Goal: Find specific page/section: Find specific page/section

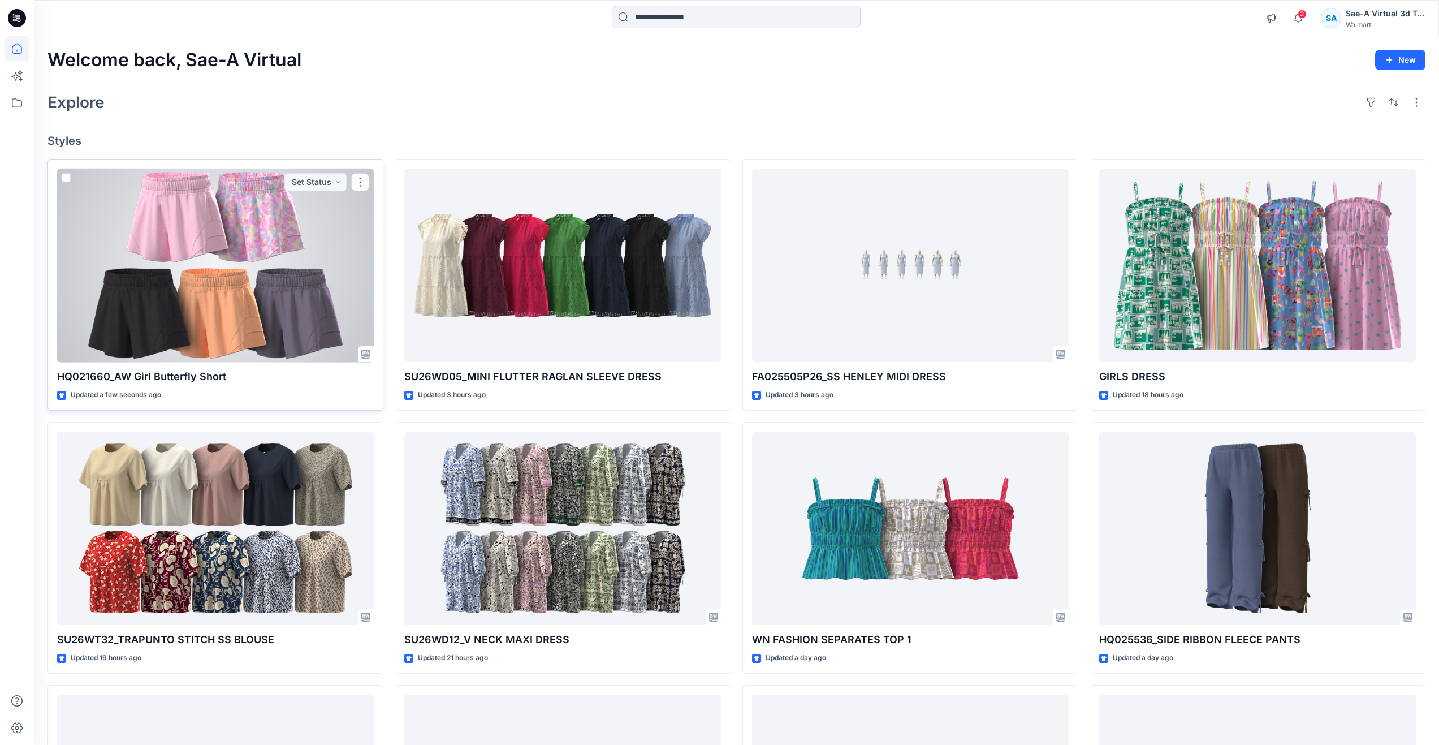
click at [220, 282] on div at bounding box center [215, 266] width 317 height 194
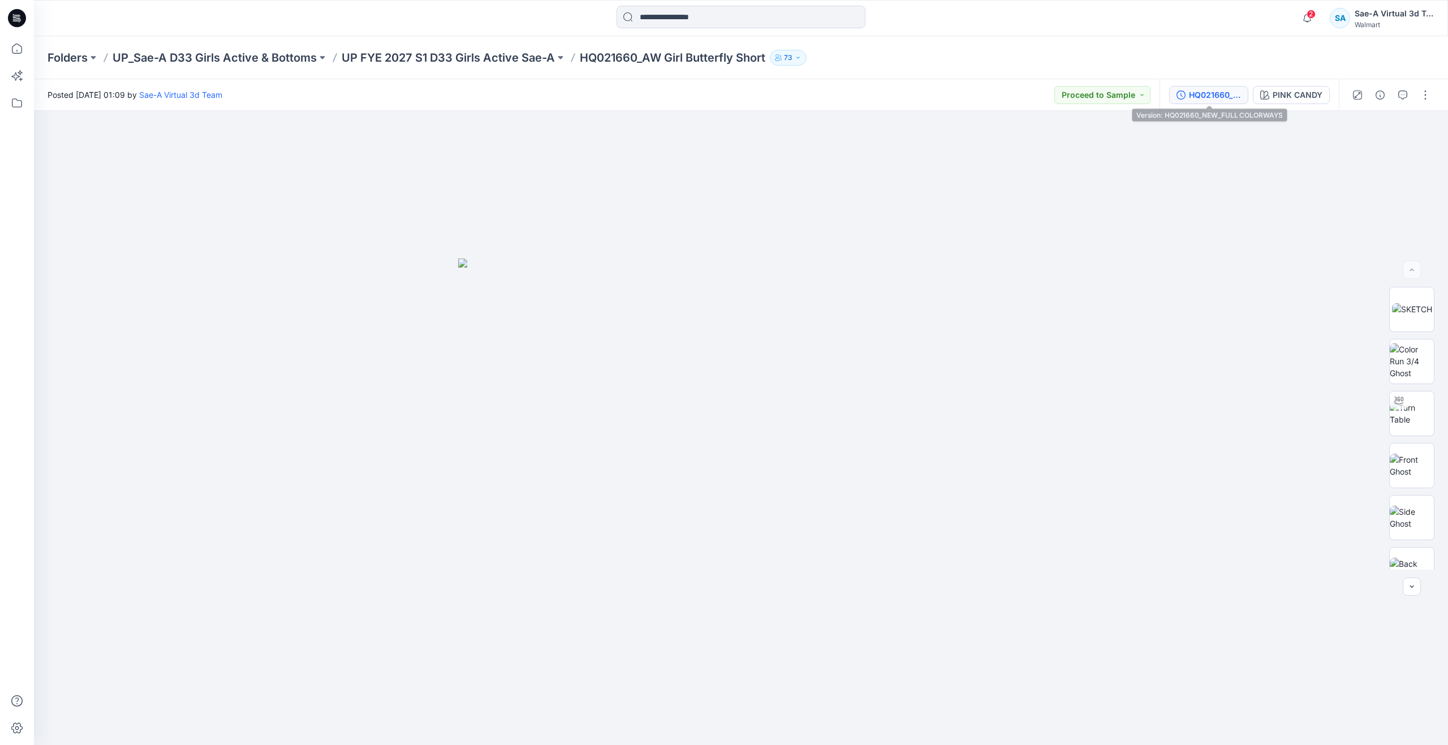
click at [1221, 92] on div "HQ021660_NEW_FULL COLORWAYS" at bounding box center [1215, 95] width 52 height 12
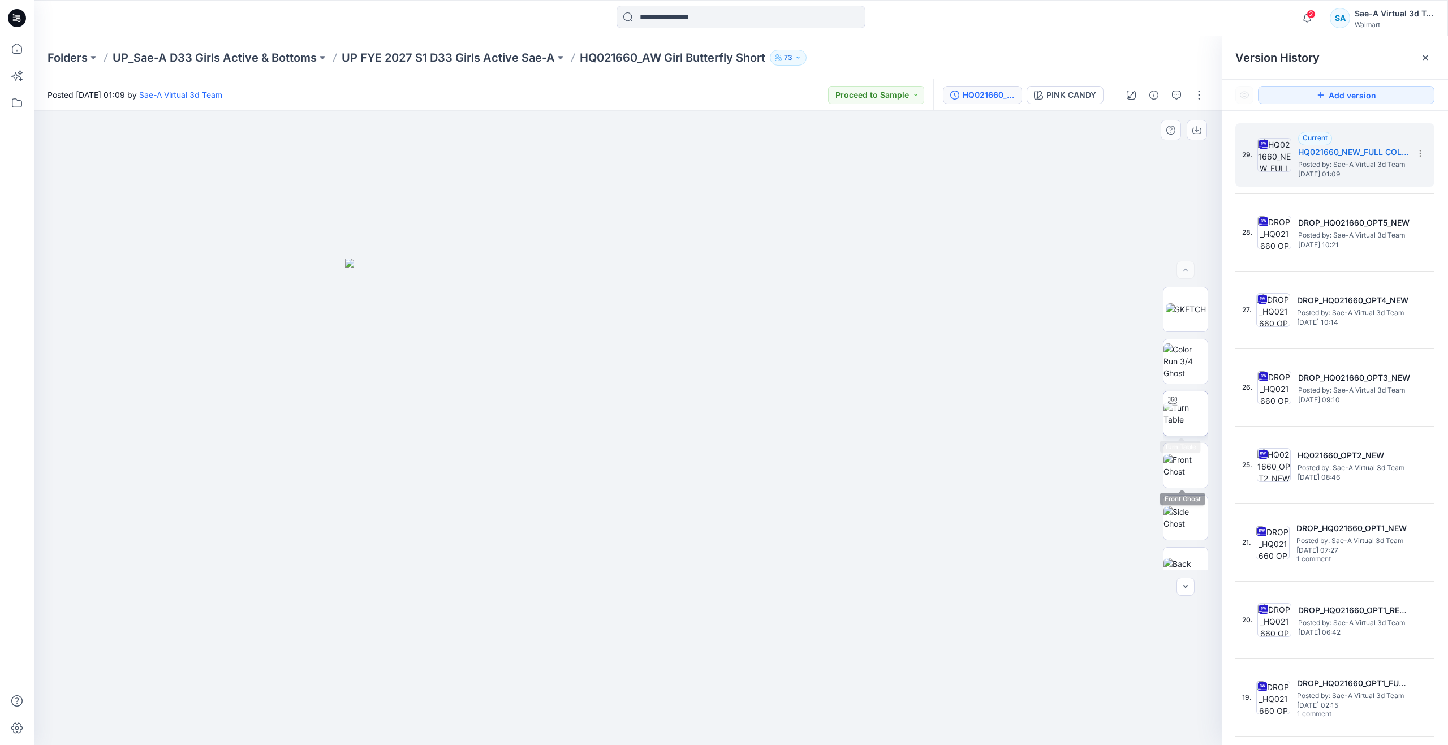
click at [1186, 415] on img at bounding box center [1185, 413] width 44 height 24
click at [1294, 16] on div "2 Notifications Your style HQ021660_AW Girl Butterfly Short has been updated wi…" at bounding box center [740, 18] width 1413 height 25
click at [1298, 16] on icon "button" at bounding box center [1306, 18] width 21 height 23
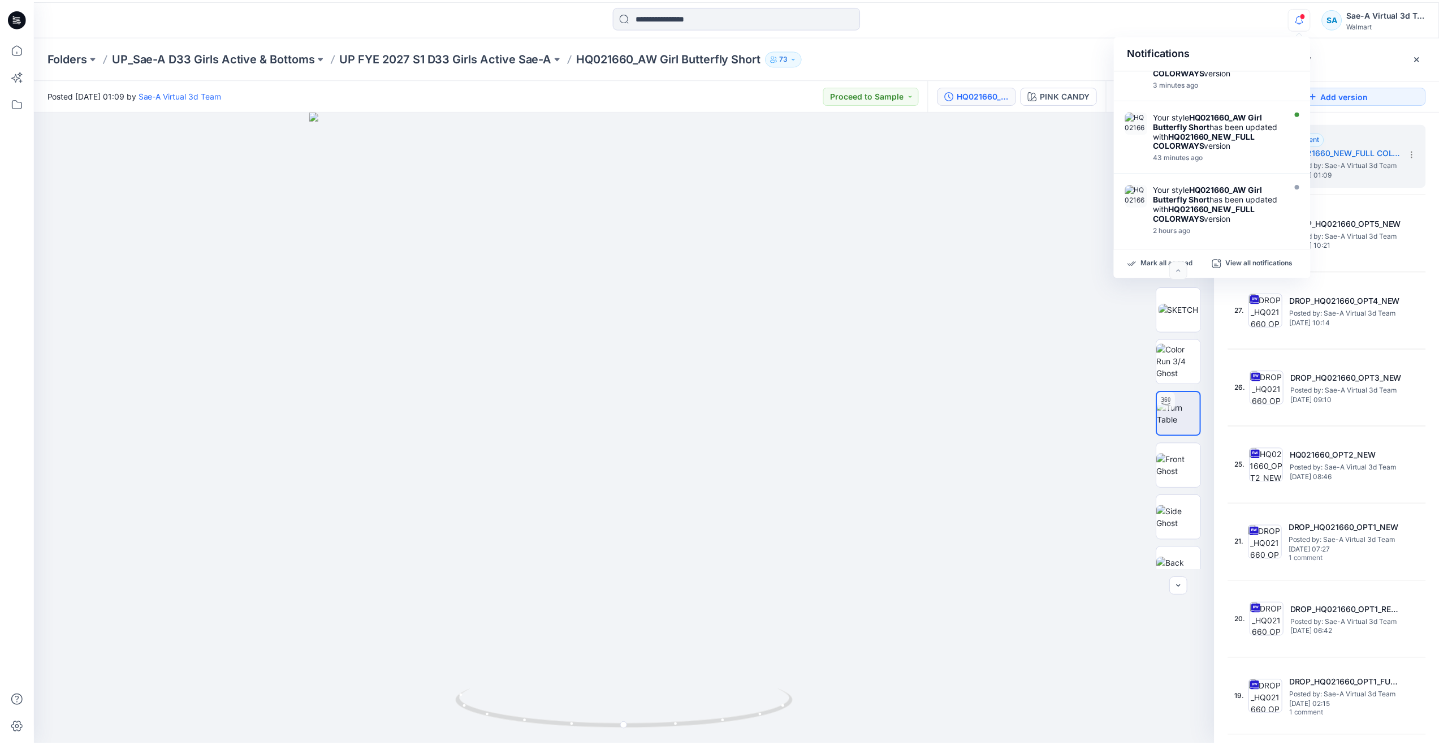
scroll to position [57, 0]
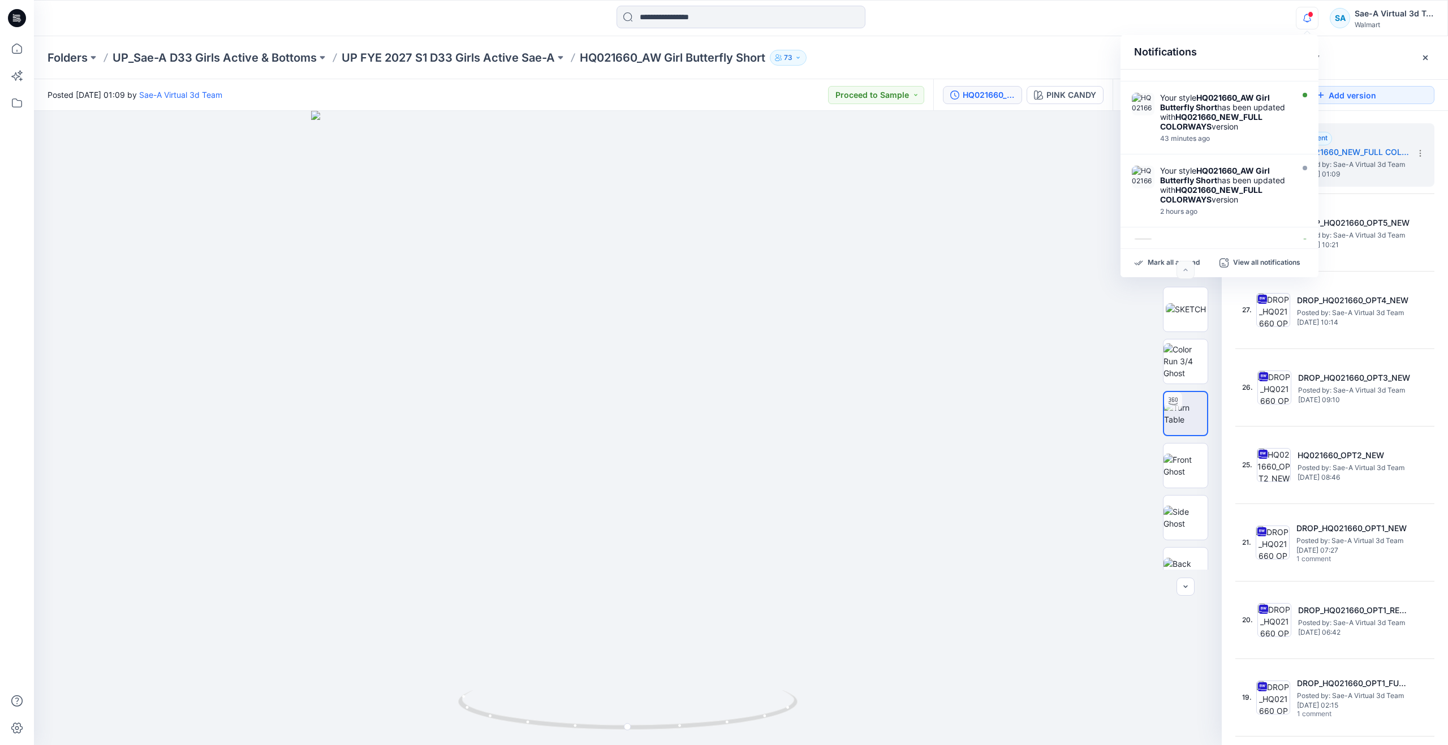
click at [967, 42] on div "Folders UP_Sae-A D33 Girls Active & Bottoms UP FYE 2027 S1 D33 Girls Active Sae…" at bounding box center [741, 57] width 1414 height 43
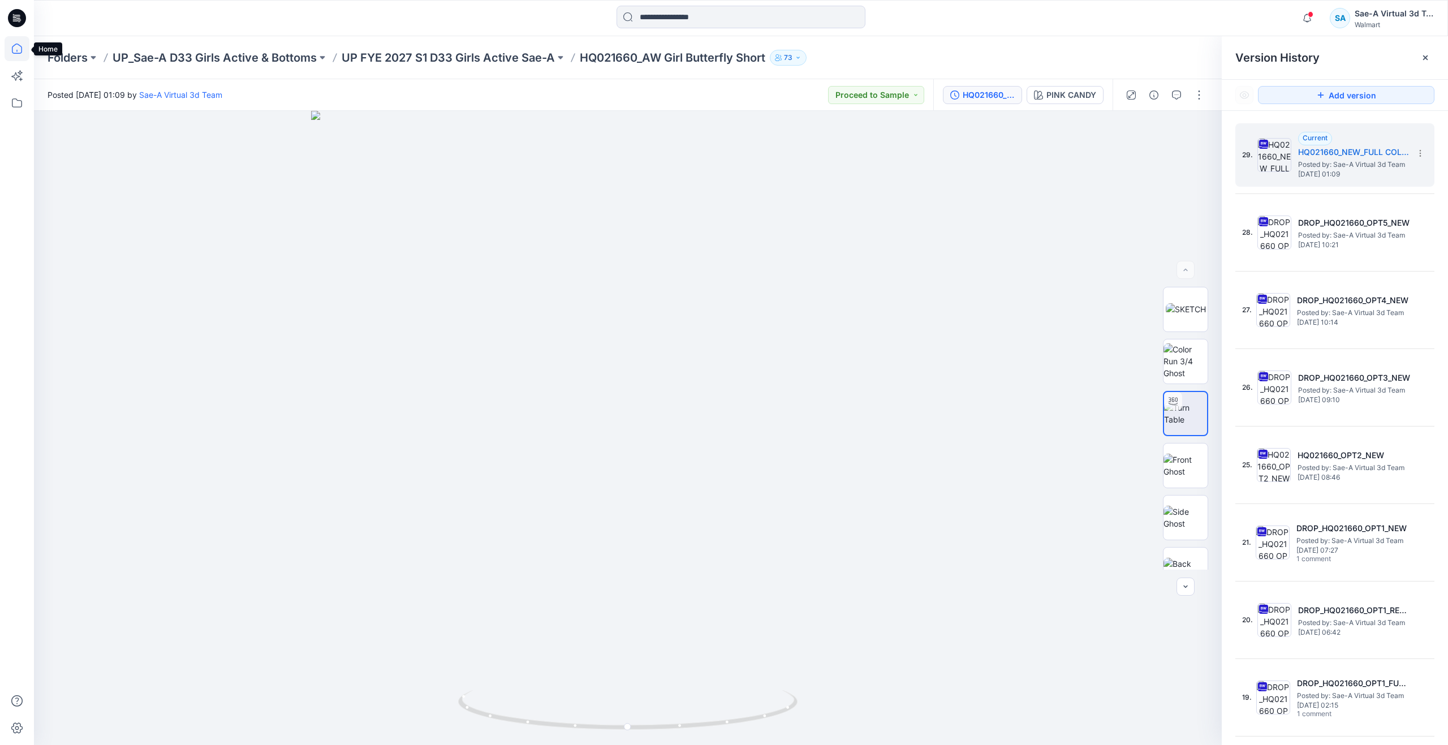
click at [13, 46] on icon at bounding box center [17, 48] width 25 height 25
